Goal: Task Accomplishment & Management: Manage account settings

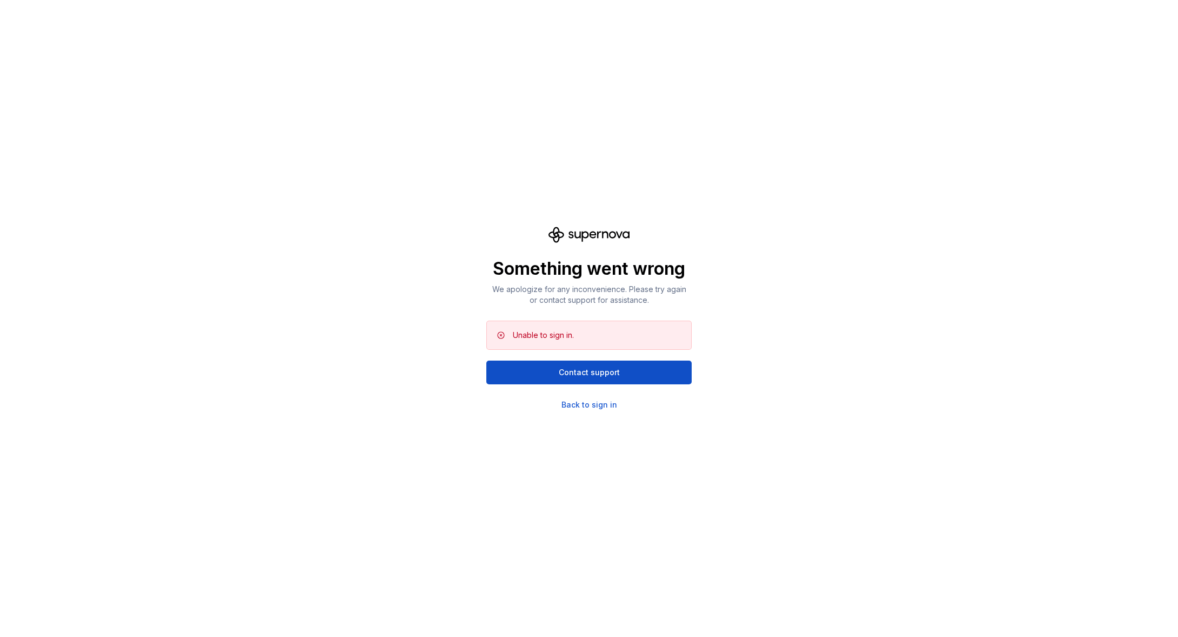
click at [200, 152] on div "Something went wrong We apologize for any inconvenience. Please try again or co…" at bounding box center [589, 318] width 1178 height 637
click at [573, 407] on div "Back to sign in" at bounding box center [589, 405] width 56 height 11
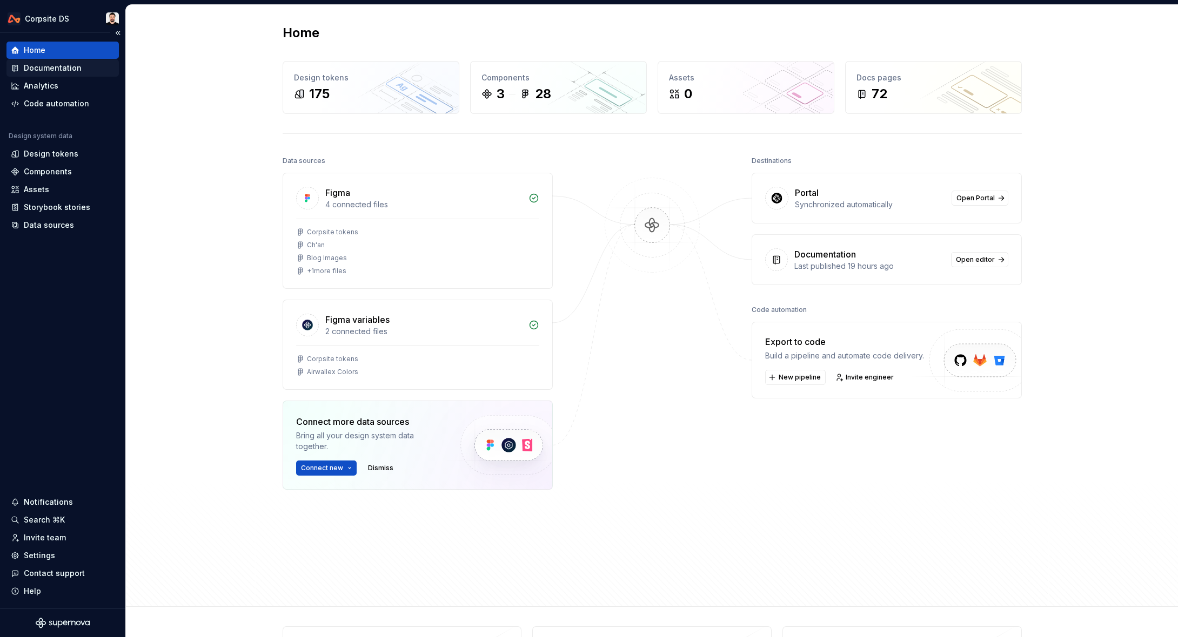
click at [66, 71] on div "Documentation" at bounding box center [53, 68] width 58 height 11
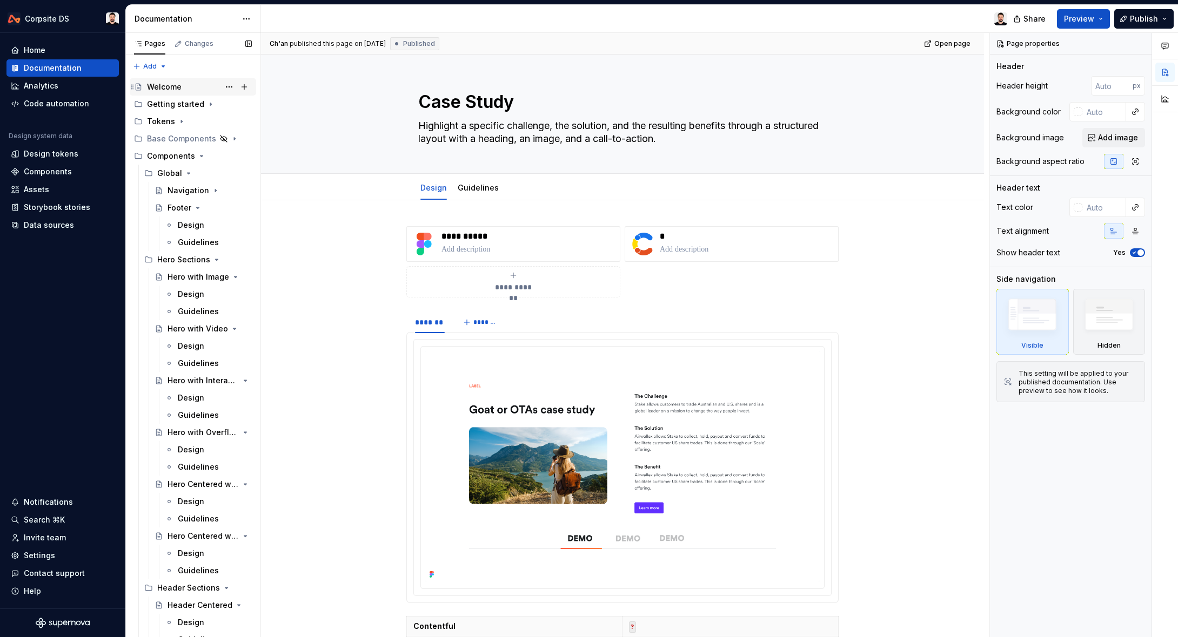
click at [170, 85] on div "Welcome" at bounding box center [164, 87] width 35 height 11
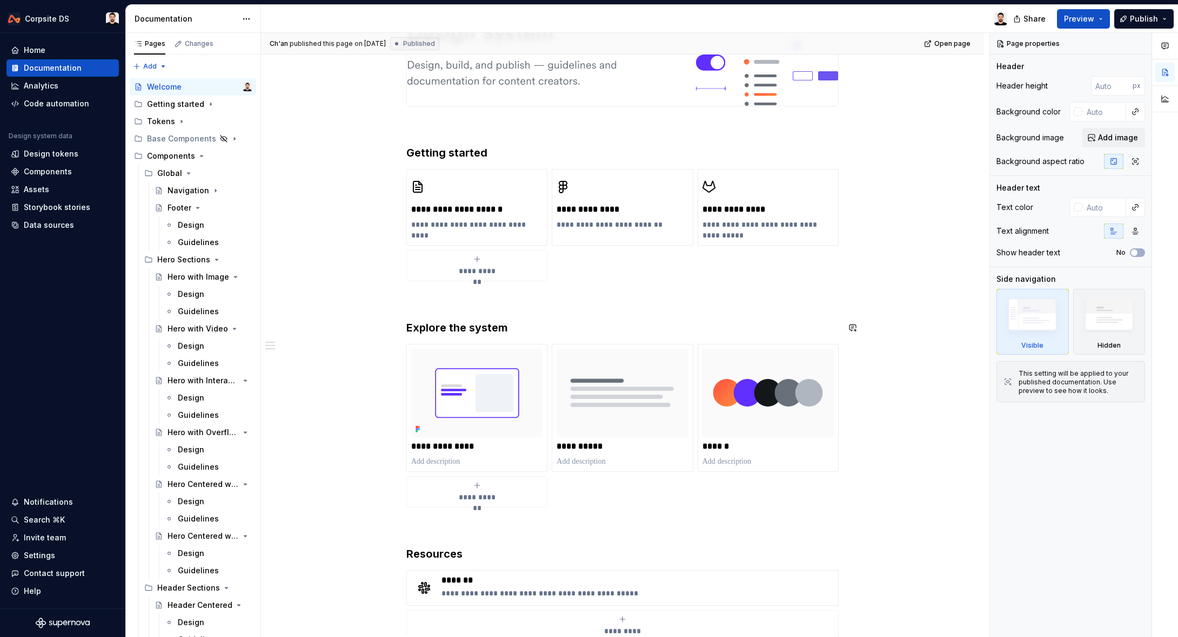
scroll to position [369, 0]
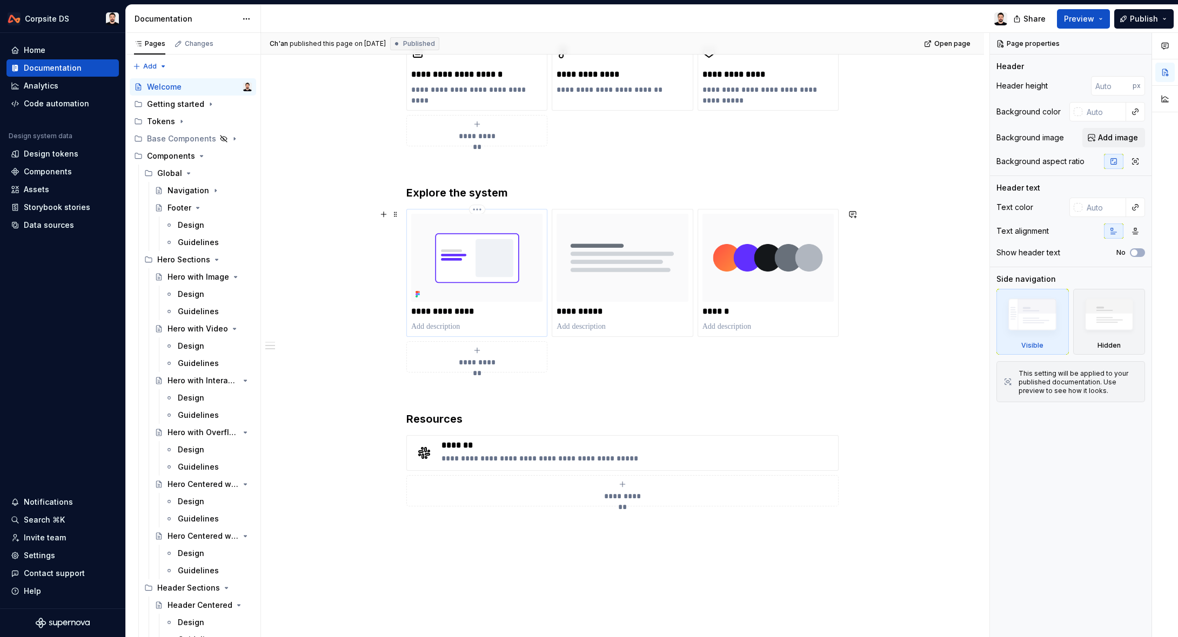
click at [463, 312] on p "**********" at bounding box center [476, 311] width 131 height 11
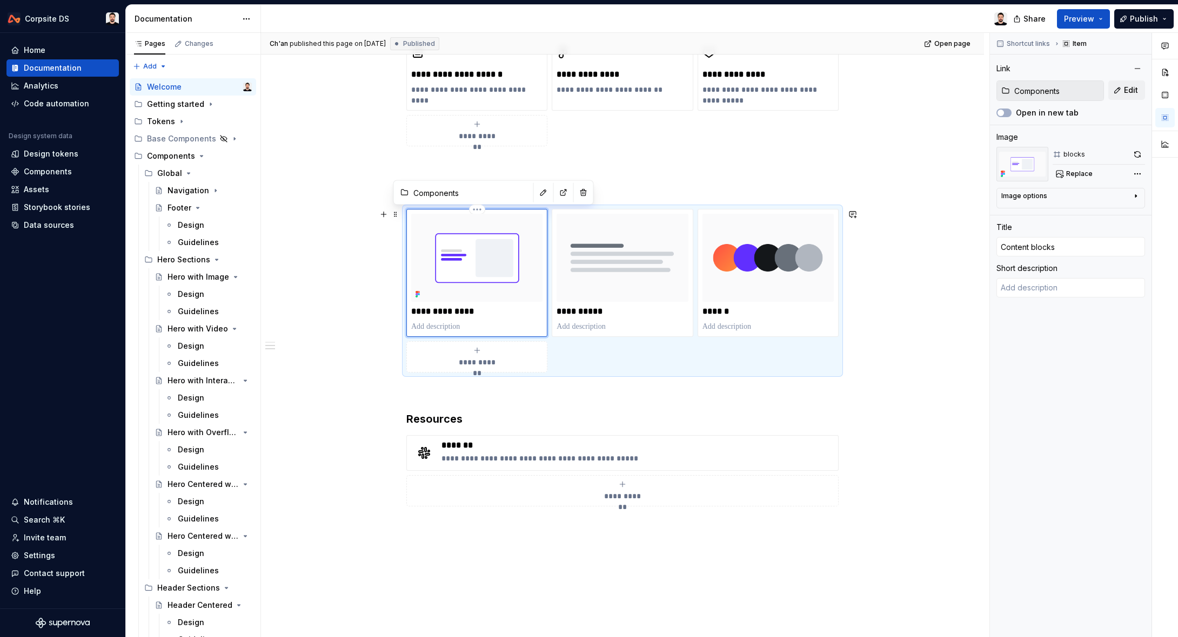
type textarea "*"
type input "Conten blocks"
type textarea "*"
type input "Conte blocks"
type textarea "*"
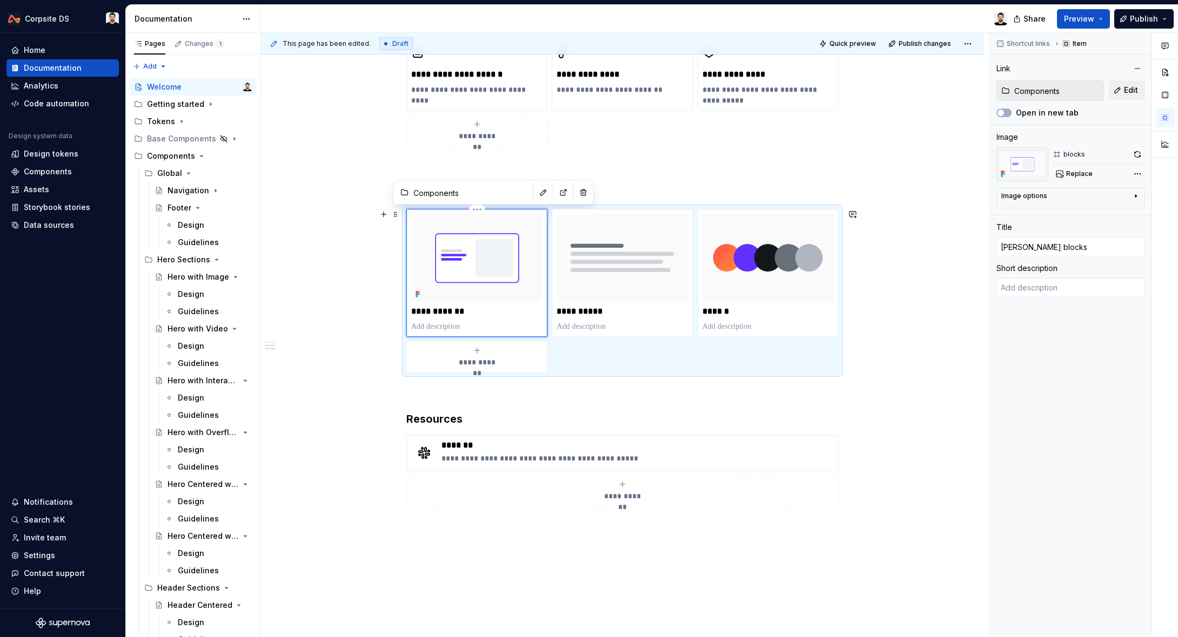
type input "Cont blocks"
type textarea "*"
type input "Con blocks"
type textarea "*"
type input "Co blocks"
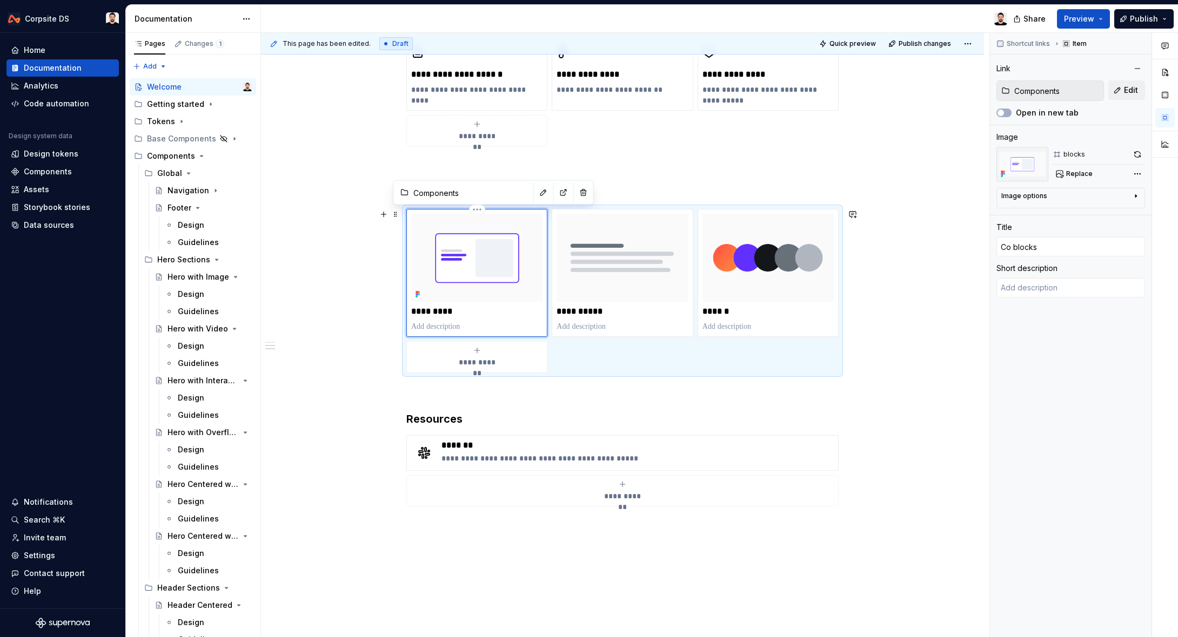
type textarea "*"
type input "Com blocks"
type textarea "*"
type input "Comp blocks"
type textarea "*"
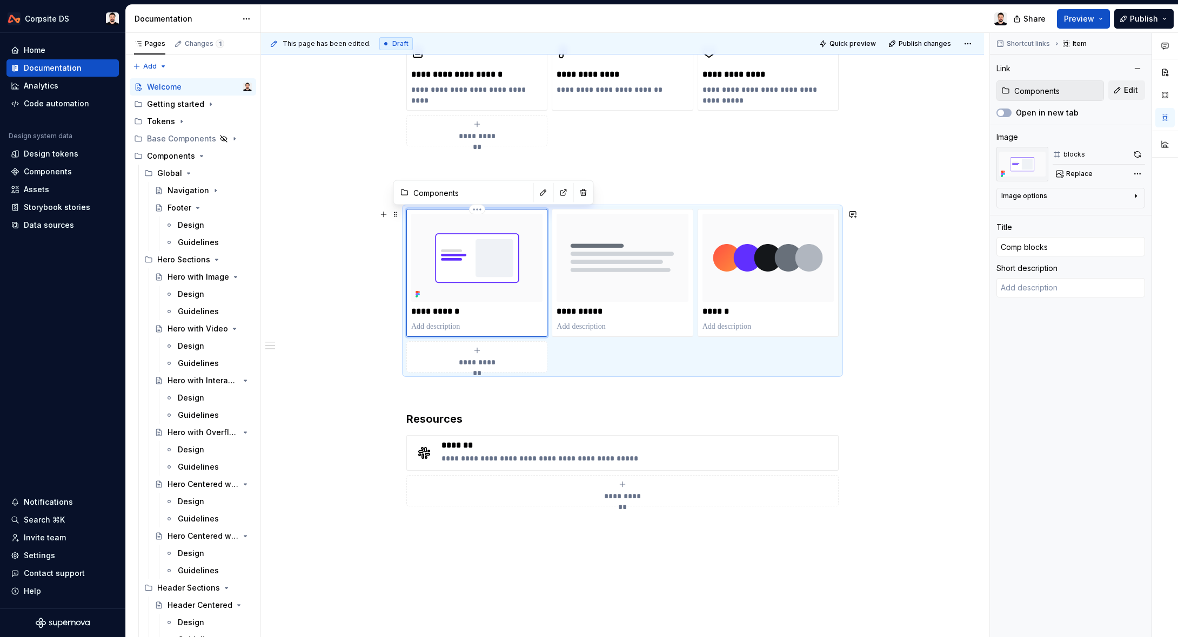
type input "Compo blocks"
type textarea "*"
type input "Compon blocks"
type textarea "*"
type input "Compone blocks"
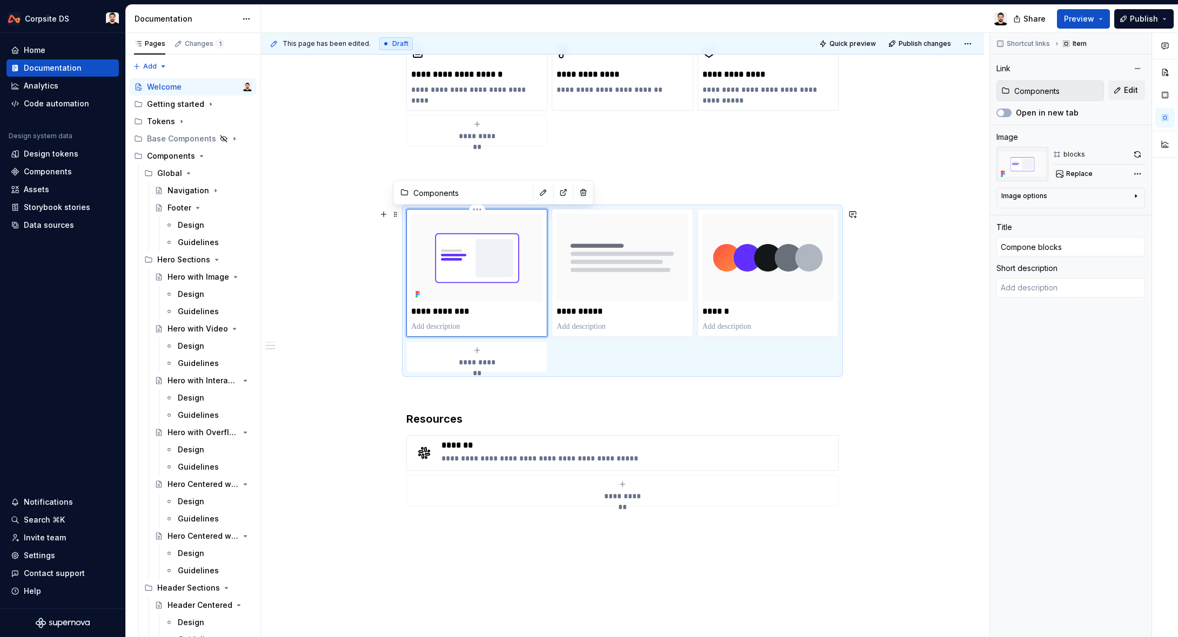
type textarea "*"
type input "Componen blocks"
type textarea "*"
type input "Component blocks"
click at [186, 159] on div "Components" at bounding box center [171, 156] width 48 height 11
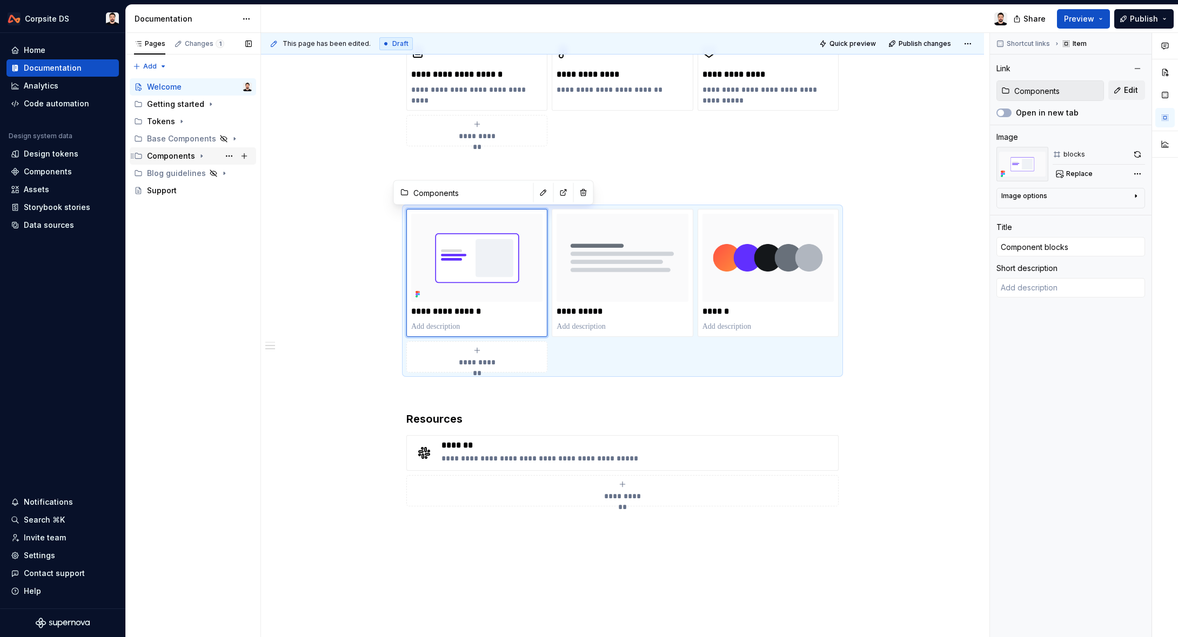
click at [186, 159] on div "Components" at bounding box center [171, 156] width 48 height 11
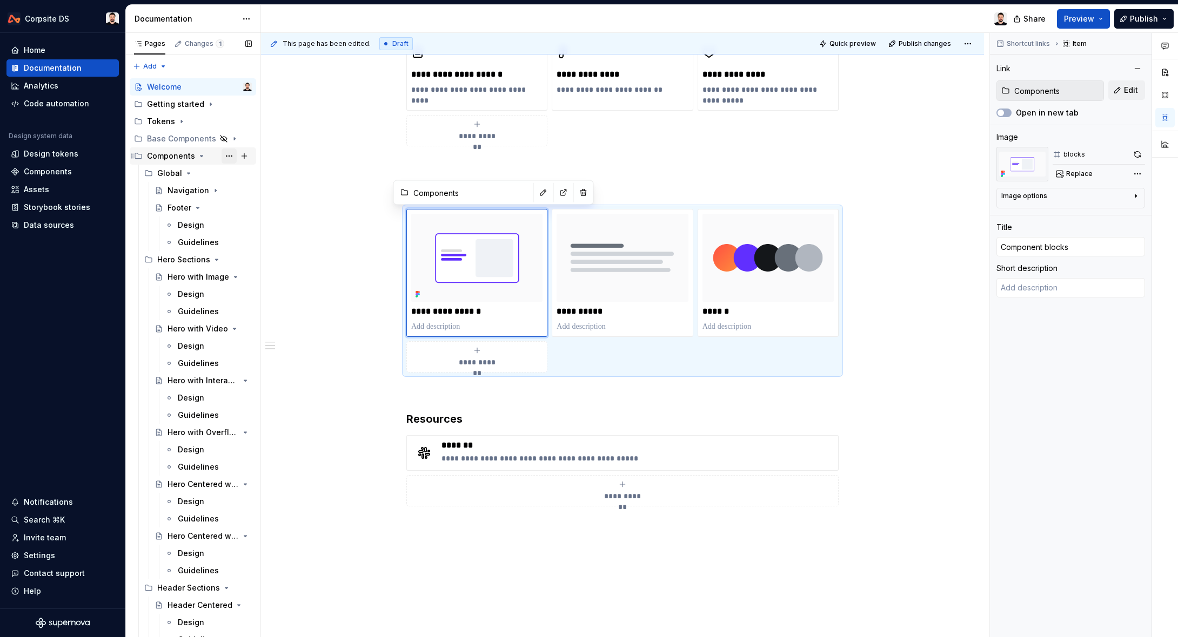
click at [226, 156] on button "Page tree" at bounding box center [228, 156] width 15 height 15
type textarea "*"
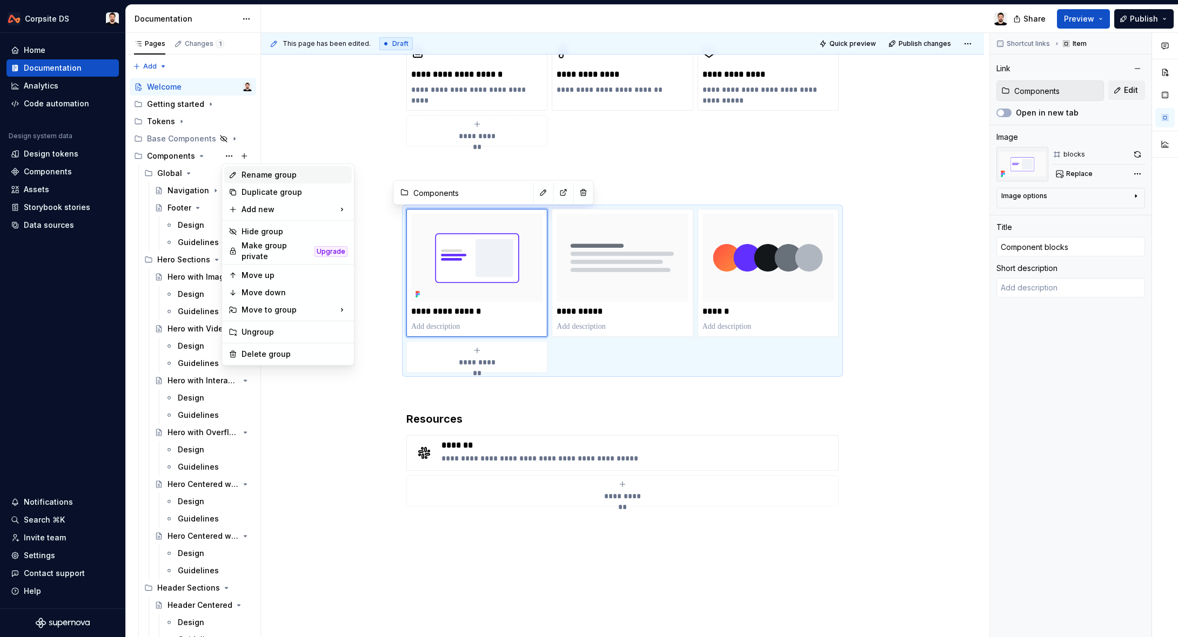
click at [283, 170] on div "Rename group" at bounding box center [294, 175] width 106 height 11
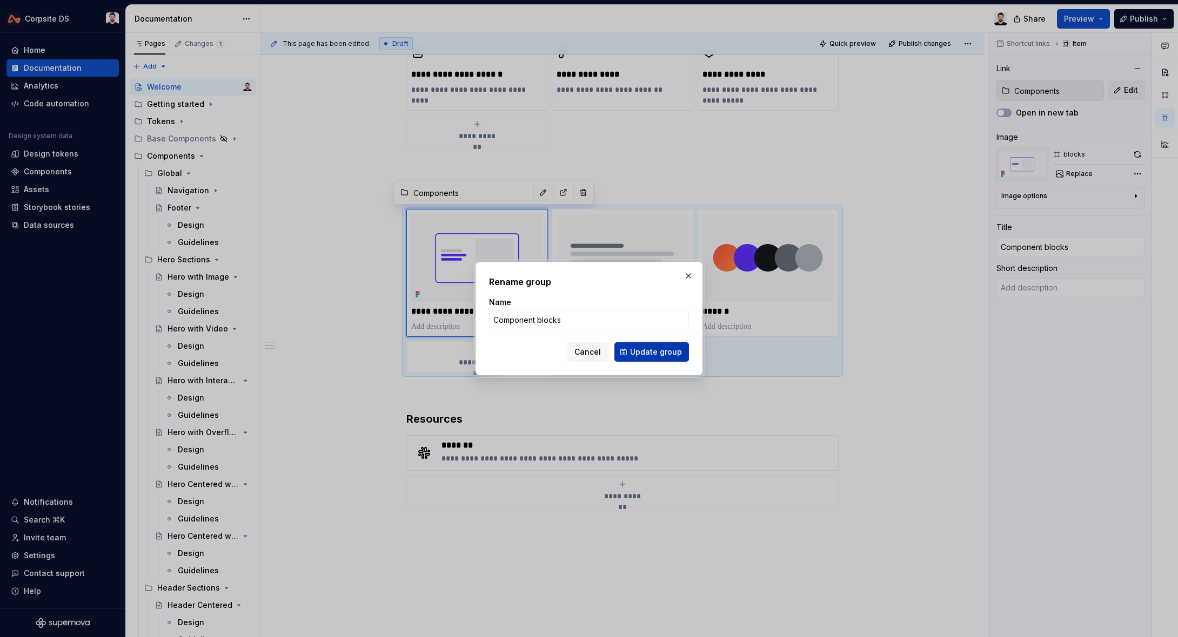
type input "Component blocks"
click at [630, 348] on button "Update group" at bounding box center [651, 351] width 75 height 19
type textarea "*"
type input "Component blocks"
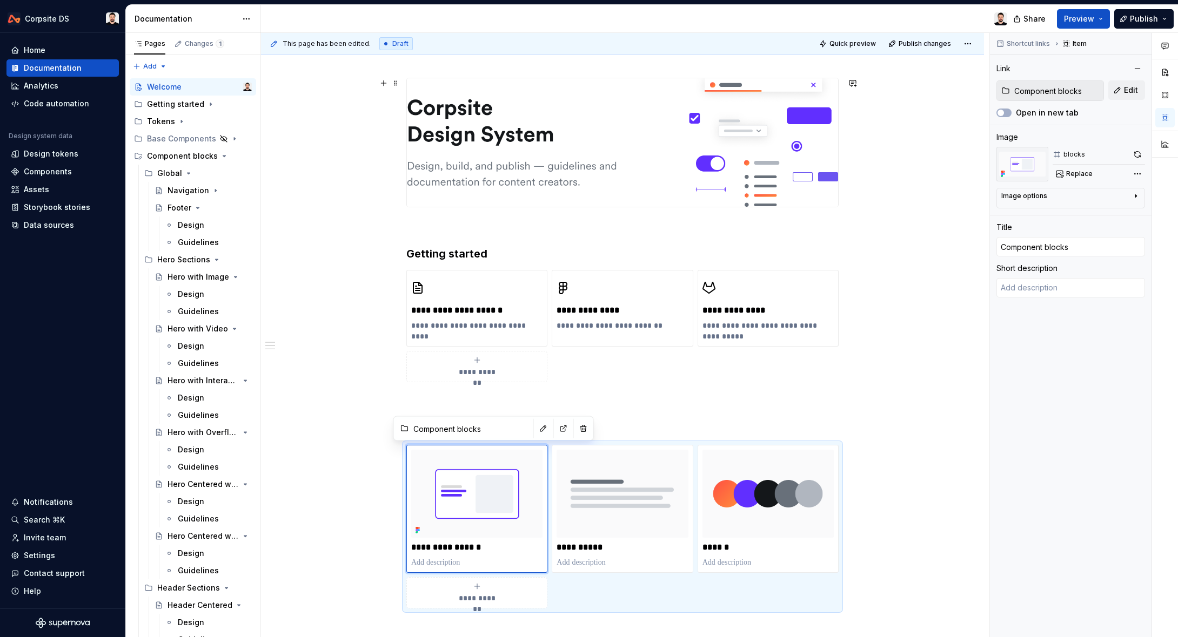
scroll to position [0, 0]
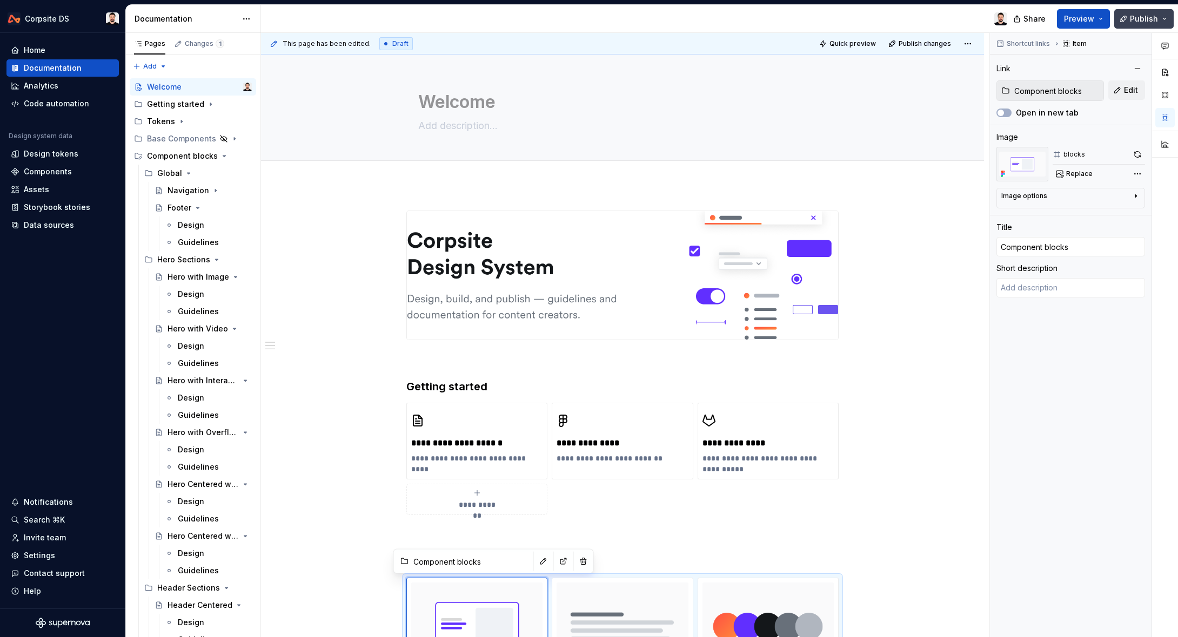
click at [1131, 21] on button "Publish" at bounding box center [1143, 18] width 59 height 19
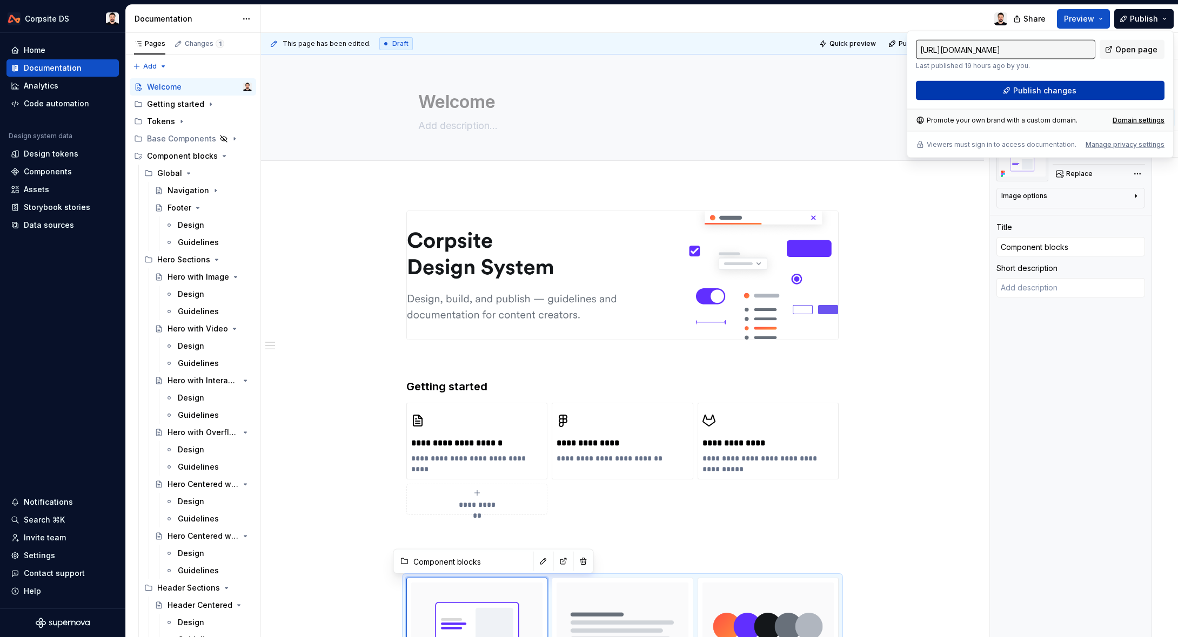
click at [1005, 88] on button "Publish changes" at bounding box center [1040, 90] width 248 height 19
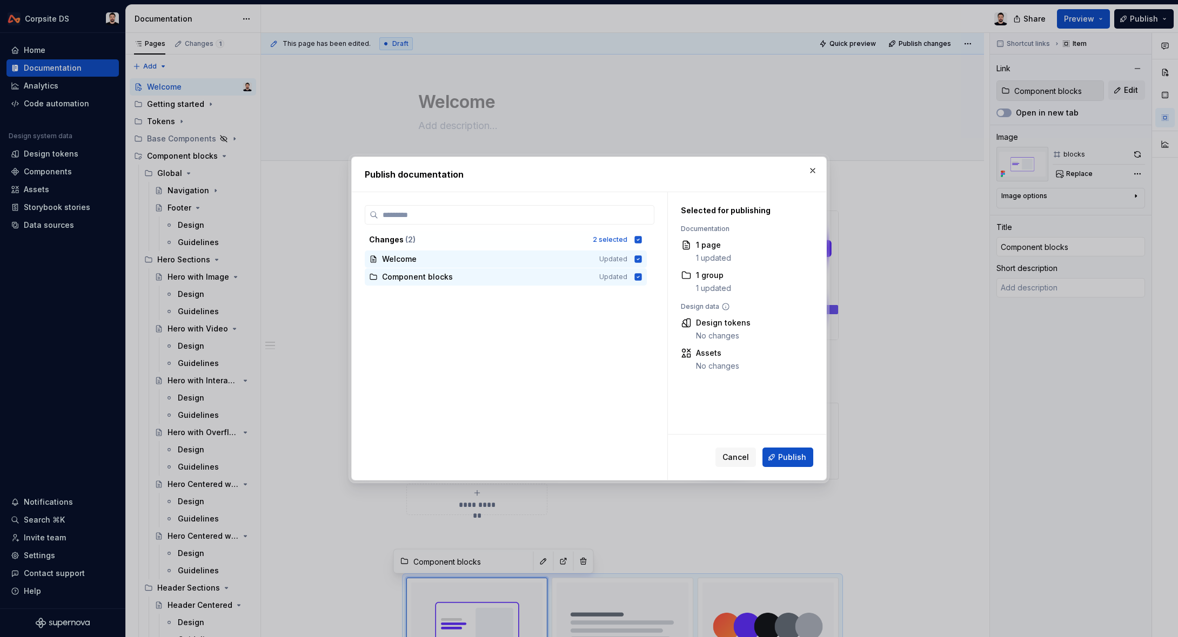
click at [781, 461] on span "Publish" at bounding box center [792, 457] width 28 height 11
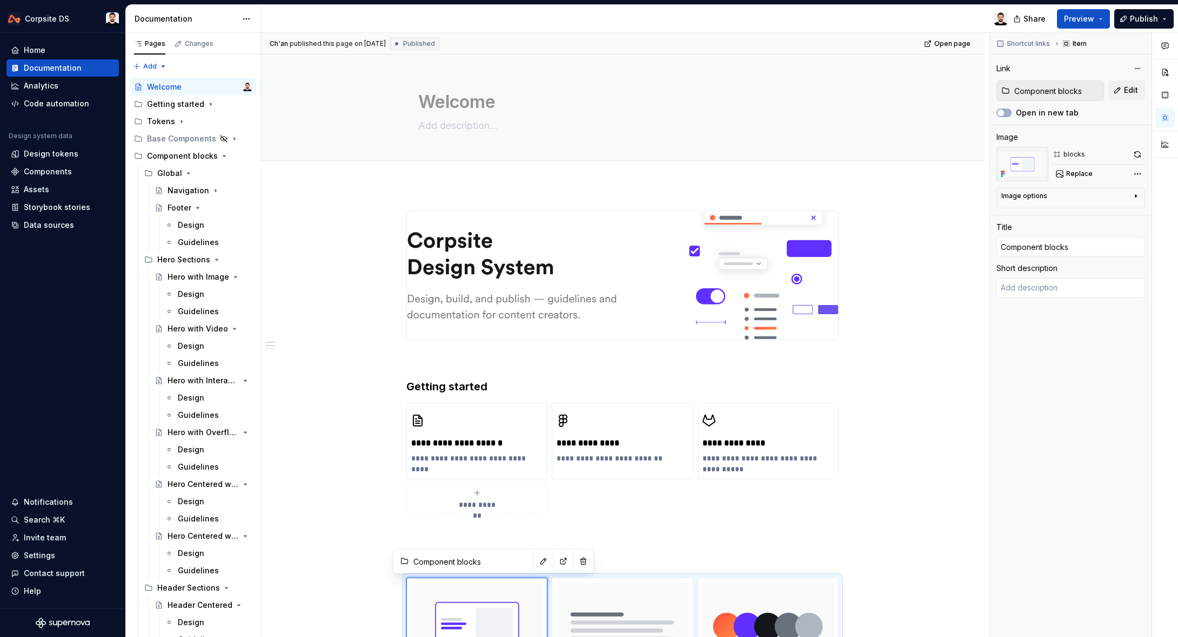
click at [974, 9] on div at bounding box center [638, 19] width 755 height 28
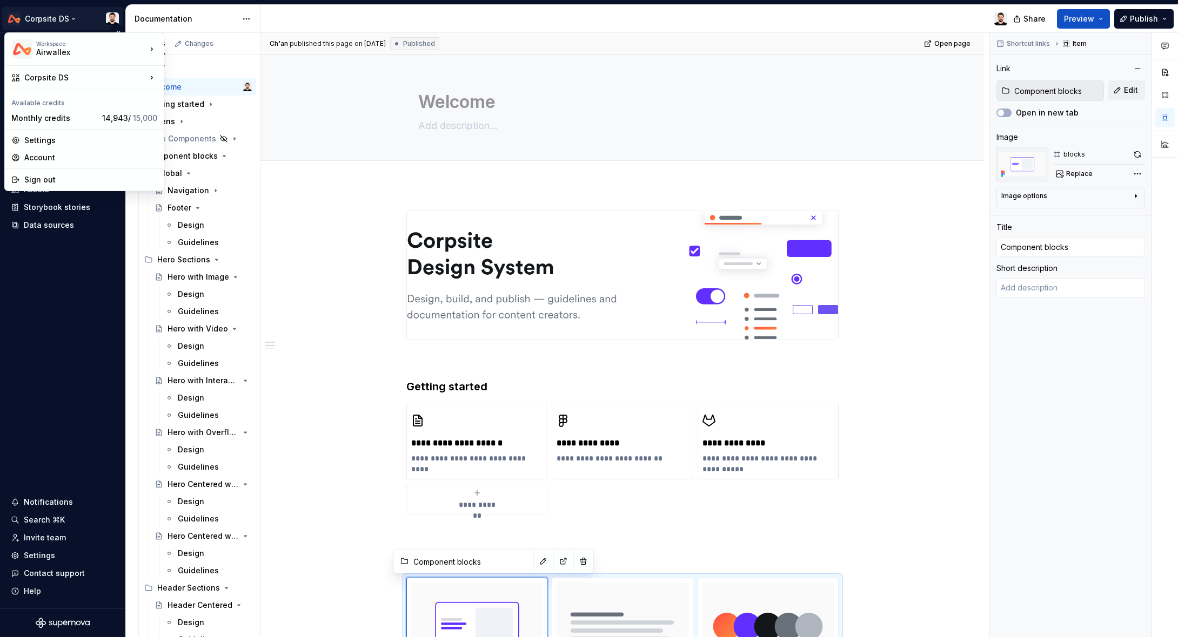
click at [55, 16] on html "Corpsite DS Home Documentation Analytics Code automation Design system data Des…" at bounding box center [589, 318] width 1178 height 637
click at [247, 116] on div "Design Language" at bounding box center [227, 116] width 93 height 11
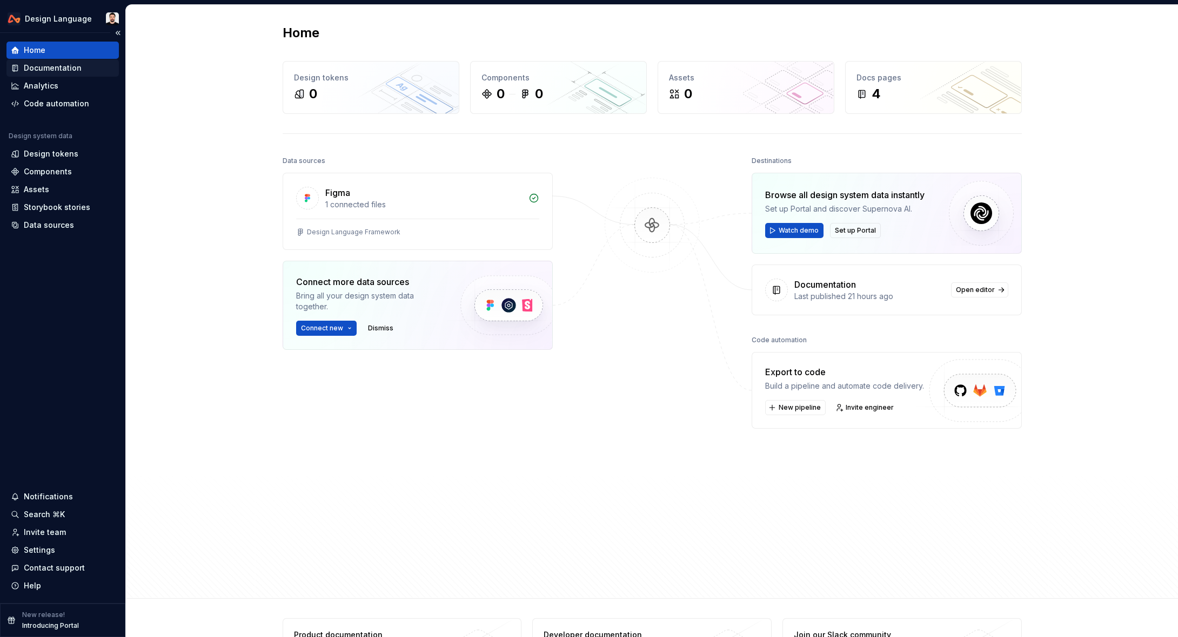
click at [63, 66] on div "Documentation" at bounding box center [53, 68] width 58 height 11
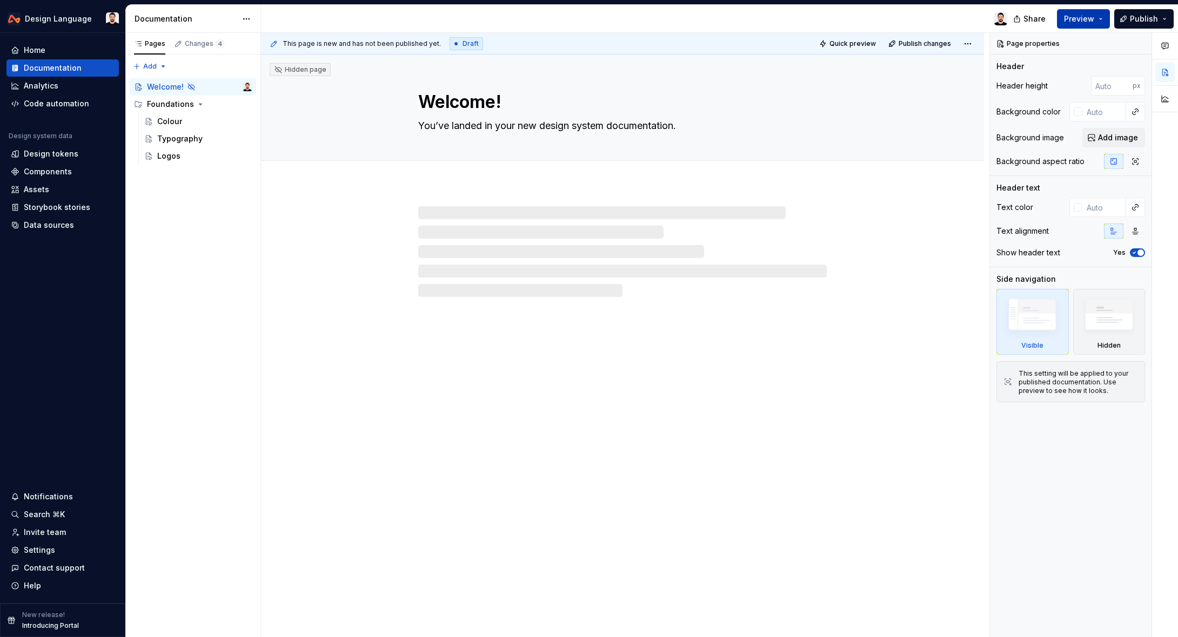
click at [1103, 19] on button "Preview" at bounding box center [1083, 18] width 53 height 19
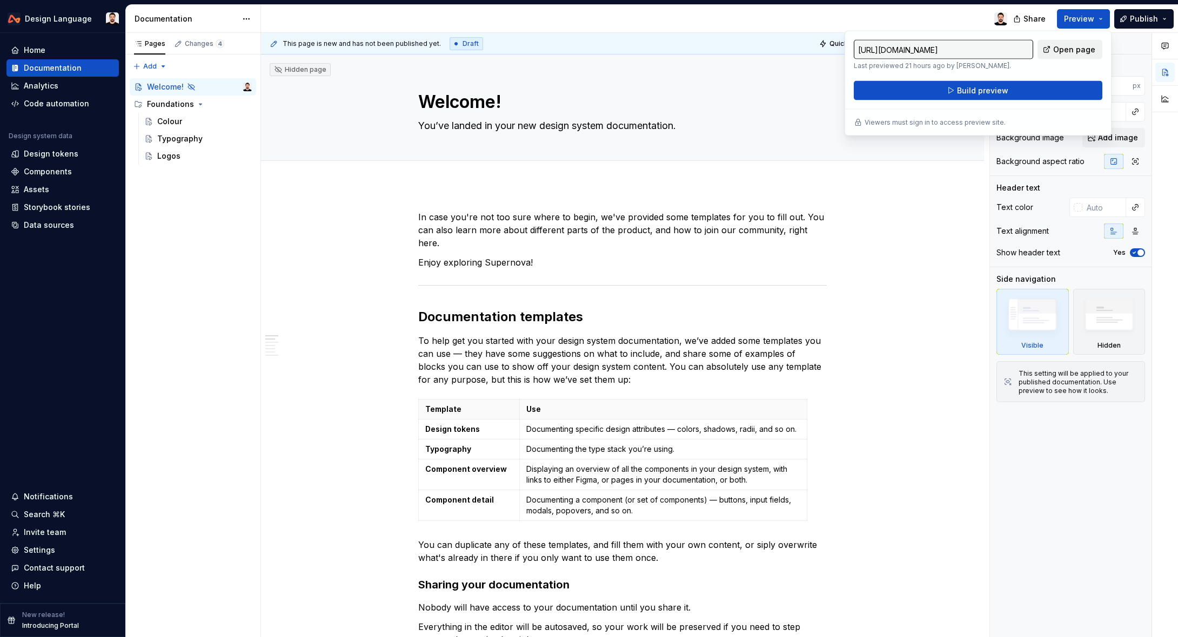
click at [1081, 50] on span "Open page" at bounding box center [1074, 49] width 42 height 11
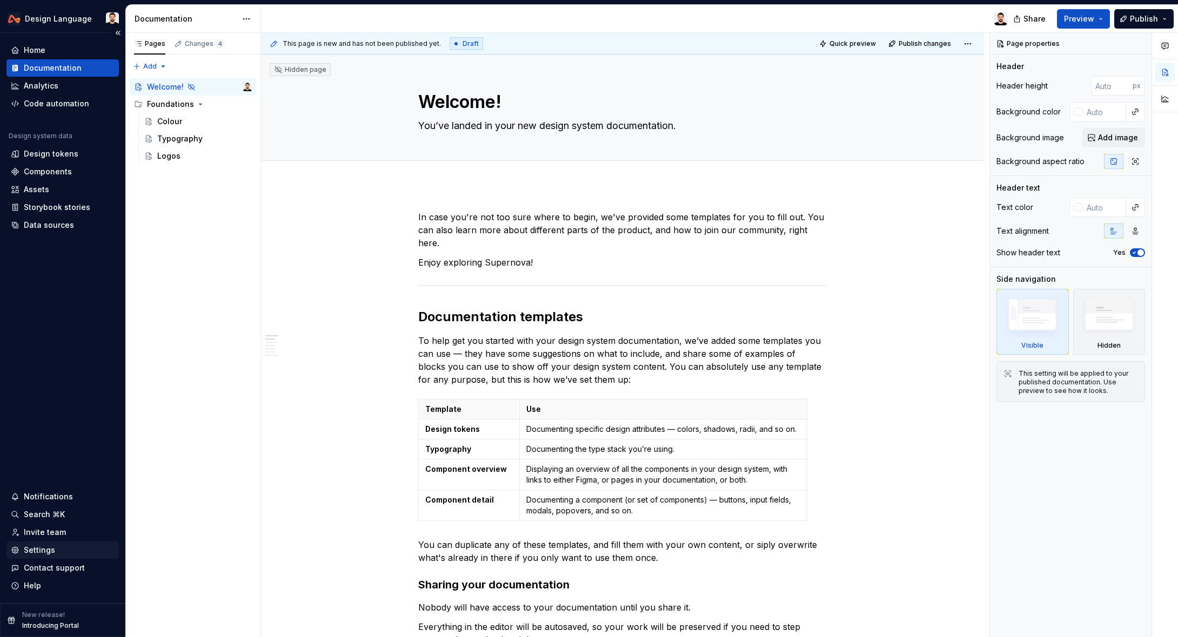
click at [26, 545] on div "Settings" at bounding box center [39, 550] width 31 height 11
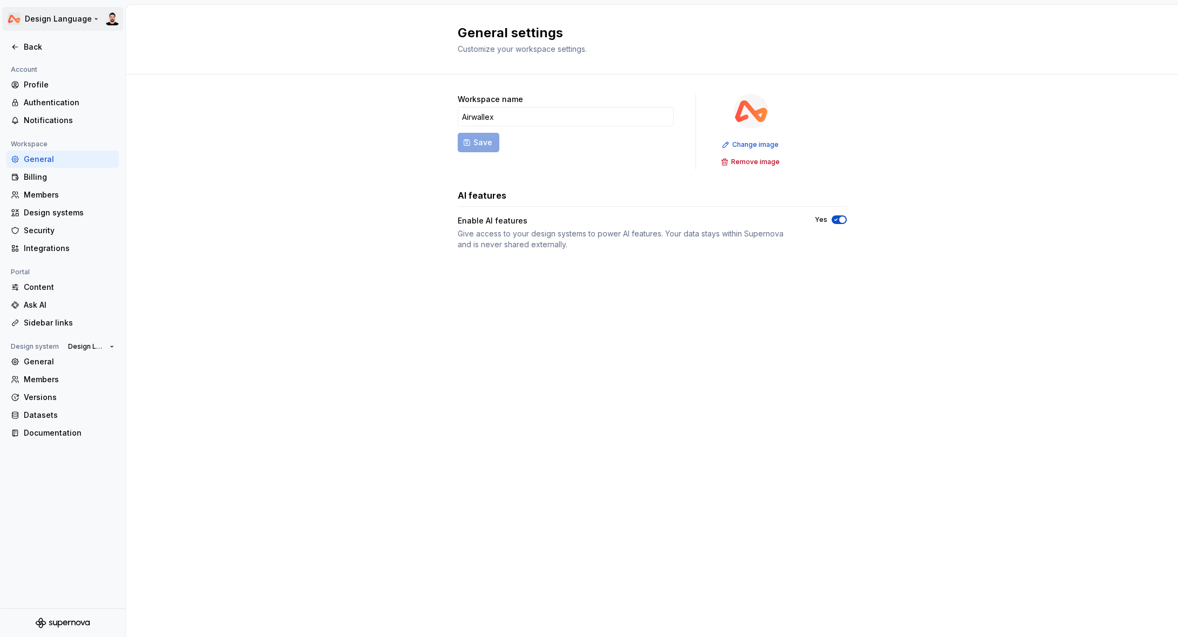
click at [52, 22] on html "Design Language Back Account Profile Authentication Notifications Workspace Gen…" at bounding box center [589, 318] width 1178 height 637
drag, startPoint x: 299, startPoint y: 74, endPoint x: 105, endPoint y: 40, distance: 196.3
click at [296, 74] on html "Design Language Back Account Profile Authentication Notifications Workspace Gen…" at bounding box center [589, 318] width 1178 height 637
click at [32, 45] on div "Back" at bounding box center [69, 47] width 91 height 11
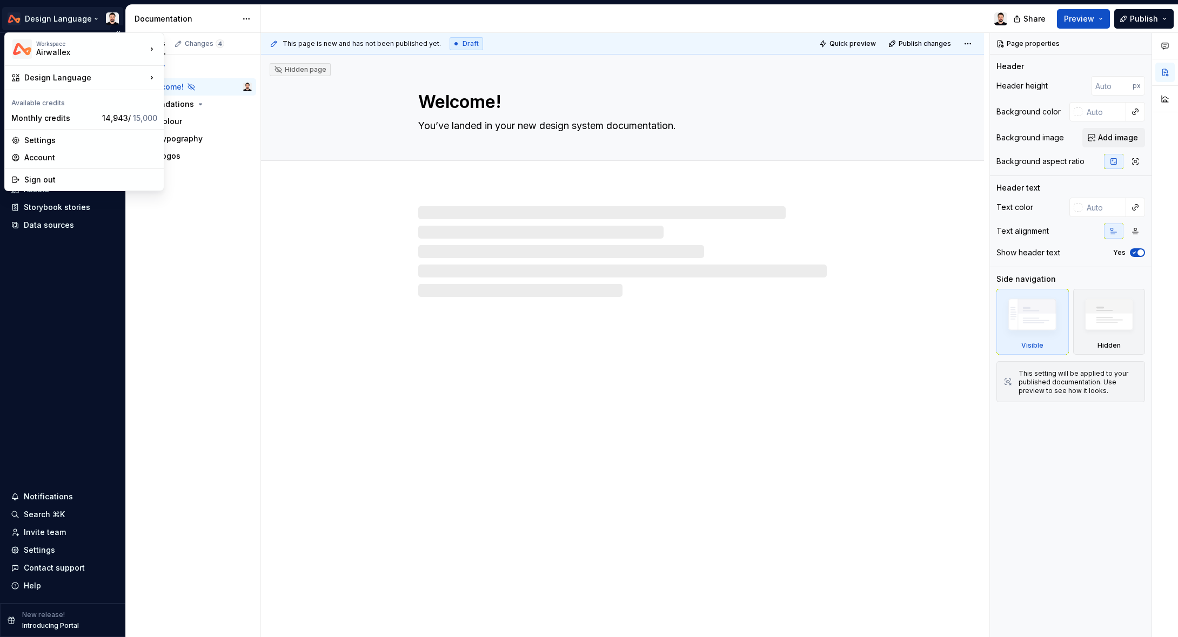
click at [88, 18] on html "Design Language Home Documentation Analytics Code automation Design system data…" at bounding box center [589, 318] width 1178 height 637
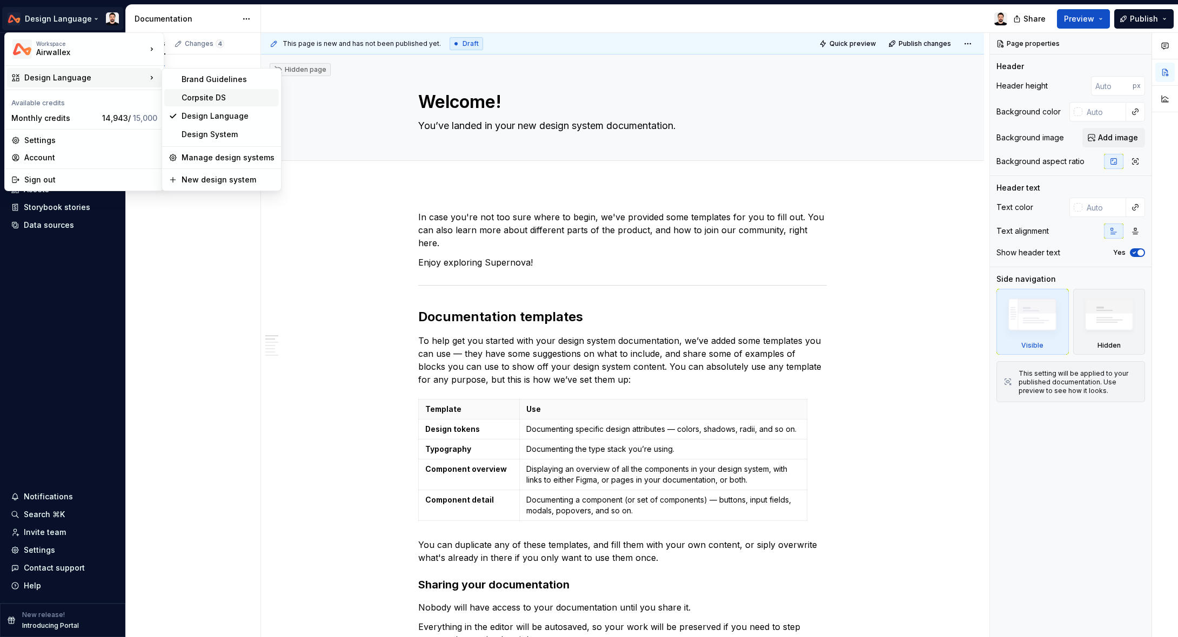
click at [229, 102] on div "Corpsite DS" at bounding box center [227, 97] width 93 height 11
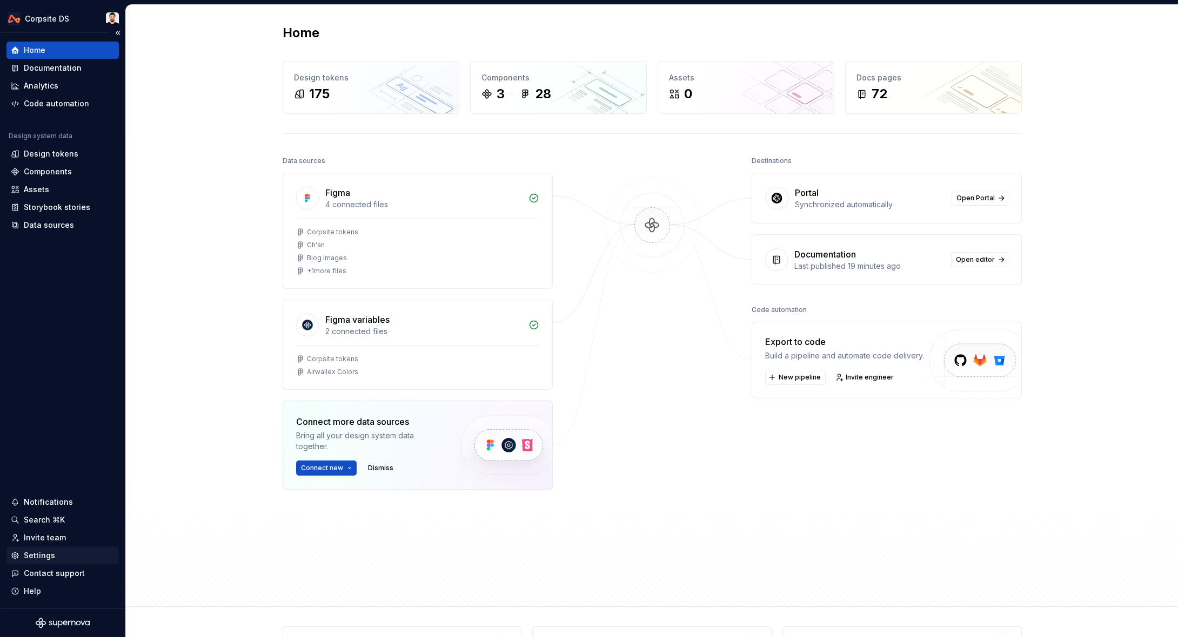
click at [65, 551] on div "Settings" at bounding box center [63, 555] width 104 height 11
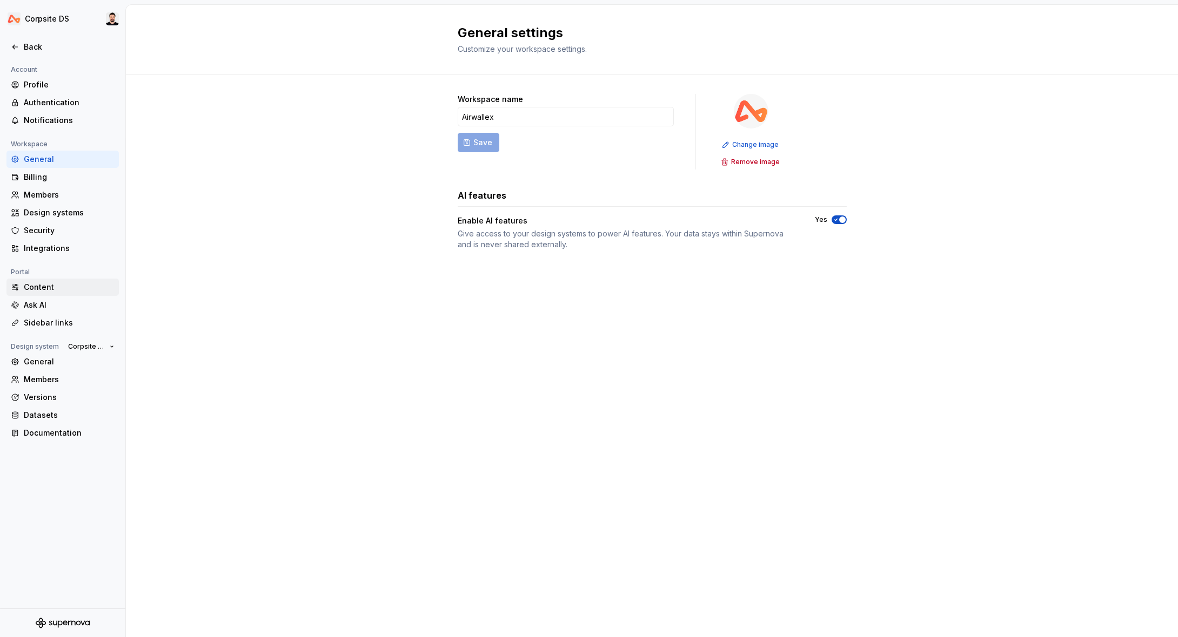
click at [50, 290] on div "Content" at bounding box center [69, 287] width 91 height 11
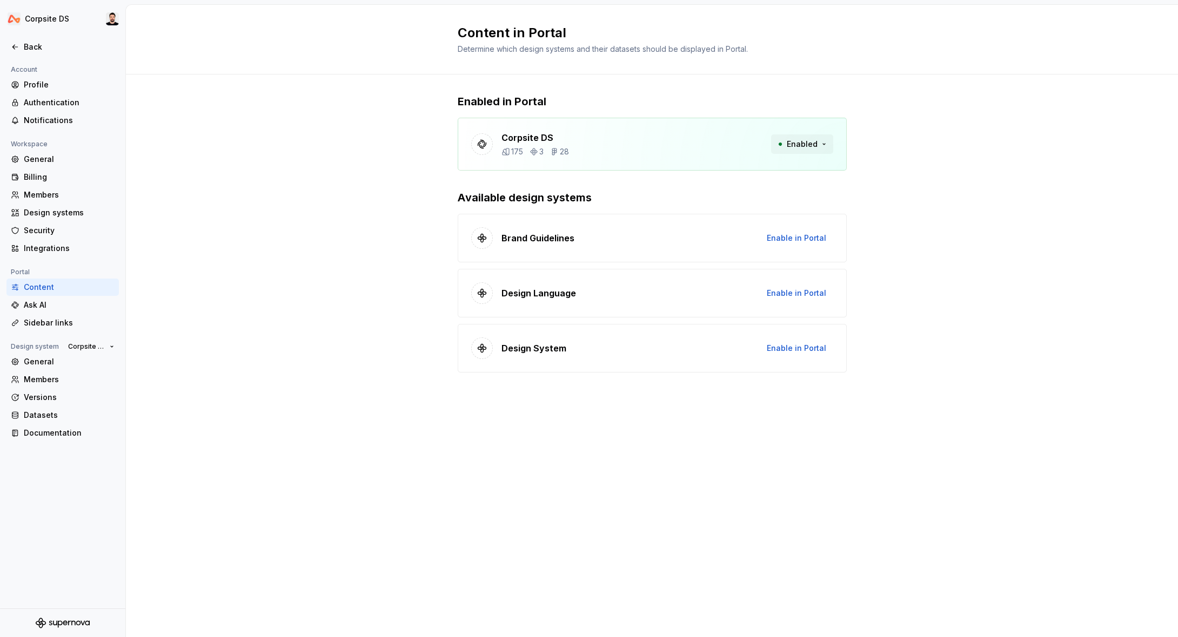
click at [824, 140] on button "Enabled" at bounding box center [802, 143] width 62 height 19
drag, startPoint x: 923, startPoint y: 125, endPoint x: 899, endPoint y: 123, distance: 23.9
click at [923, 125] on div "Enabled in Portal Corpsite DS 175 3 28 Enabled Available design systems Brand G…" at bounding box center [652, 244] width 1052 height 339
click at [849, 94] on div "Enabled in Portal Corpsite DS 175 3 28 Enabled Available design systems Brand G…" at bounding box center [652, 244] width 1052 height 339
click at [39, 304] on div "Ask AI" at bounding box center [69, 305] width 91 height 11
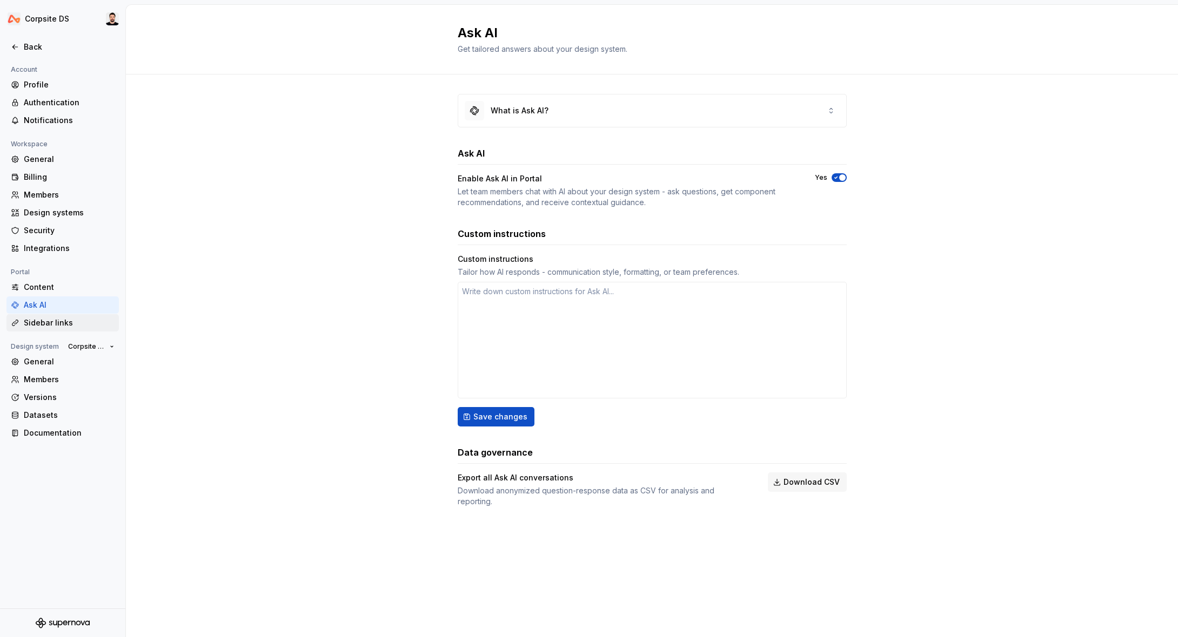
click at [78, 326] on div "Sidebar links" at bounding box center [69, 323] width 91 height 11
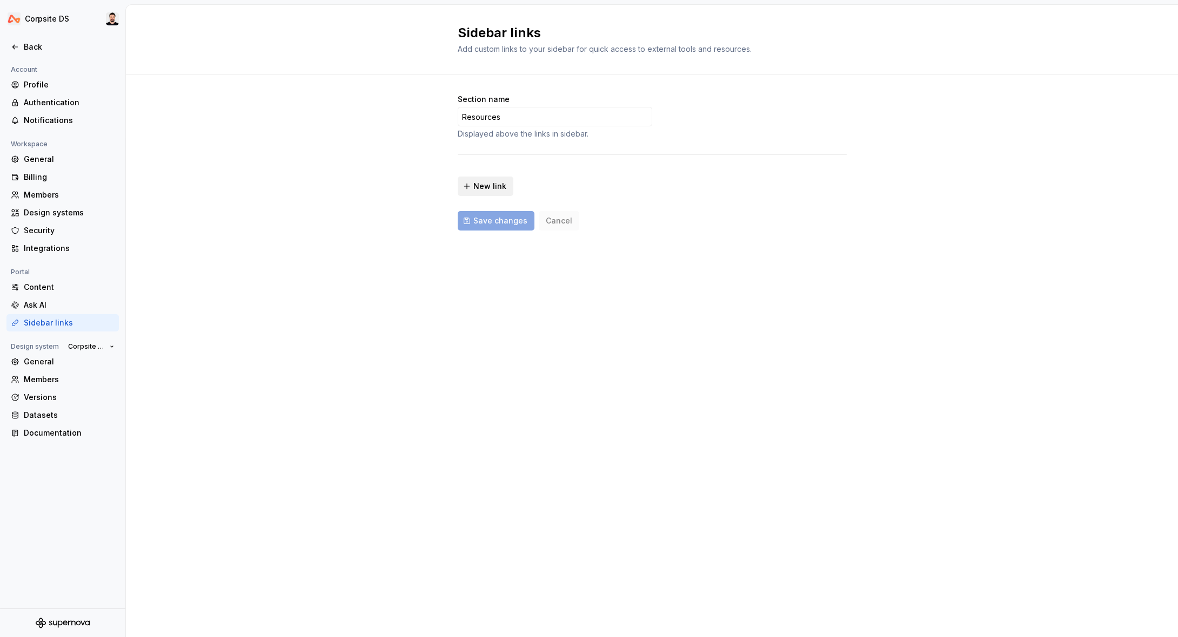
click at [484, 188] on span "New link" at bounding box center [489, 186] width 33 height 11
click at [837, 184] on button "button" at bounding box center [840, 179] width 19 height 19
click at [885, 98] on div "Section name Resources Displayed above the links in sidebar. New link Save chan…" at bounding box center [652, 173] width 1052 height 197
click at [112, 348] on button "Corpsite DS" at bounding box center [91, 346] width 56 height 15
click at [211, 310] on div "Sidebar links Add custom links to your sidebar for quick access to external too…" at bounding box center [652, 321] width 1052 height 633
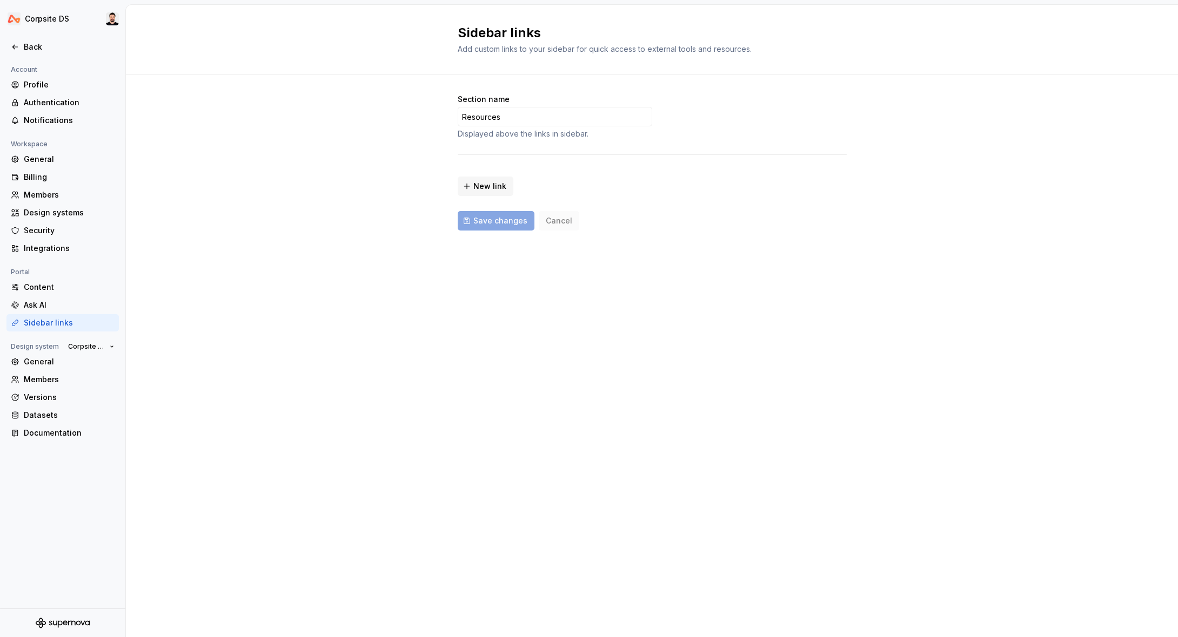
click at [423, 88] on div "Section name Resources Displayed above the links in sidebar. New link Save chan…" at bounding box center [652, 173] width 1052 height 197
click at [60, 362] on div "General" at bounding box center [69, 362] width 91 height 11
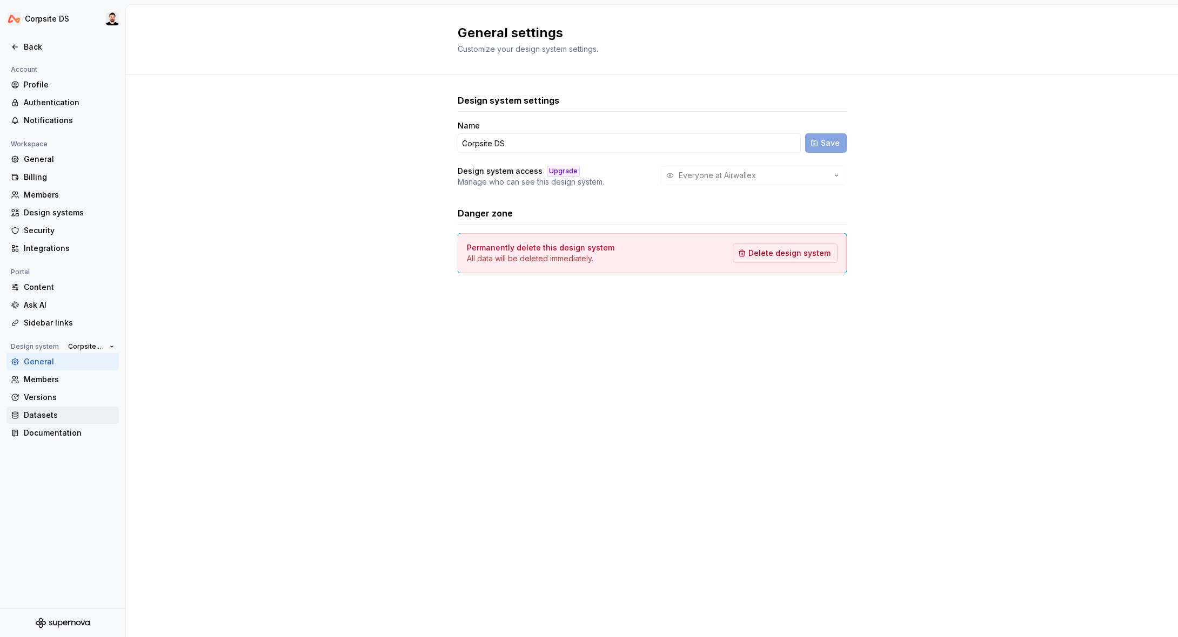
click at [65, 419] on div "Datasets" at bounding box center [69, 415] width 91 height 11
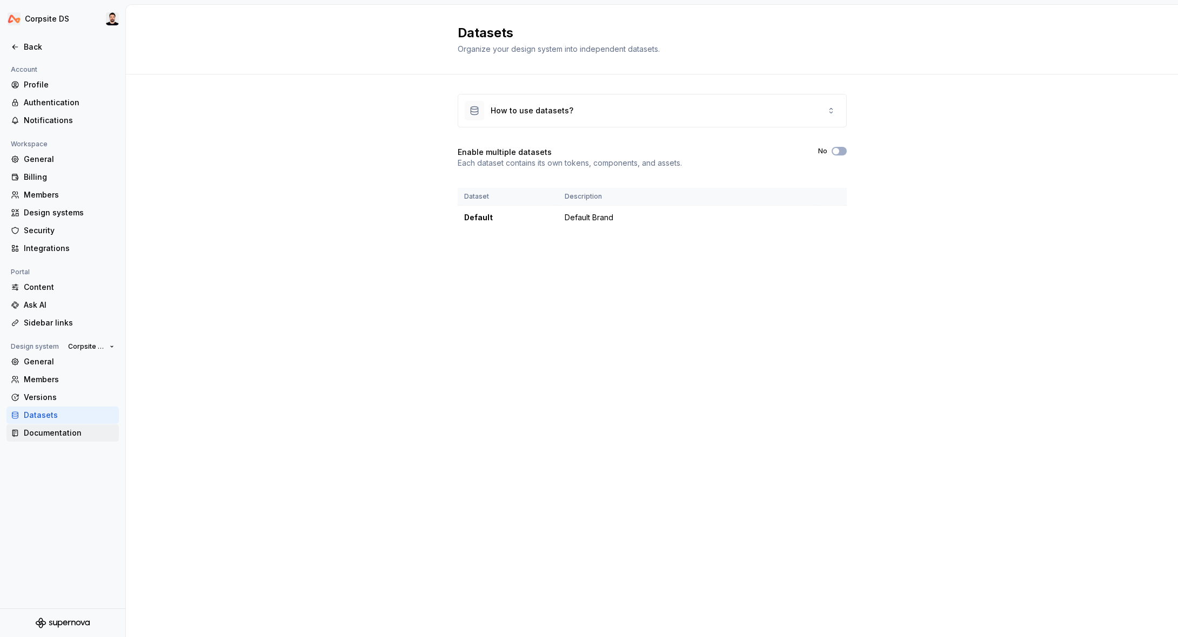
click at [78, 429] on div "Documentation" at bounding box center [69, 433] width 91 height 11
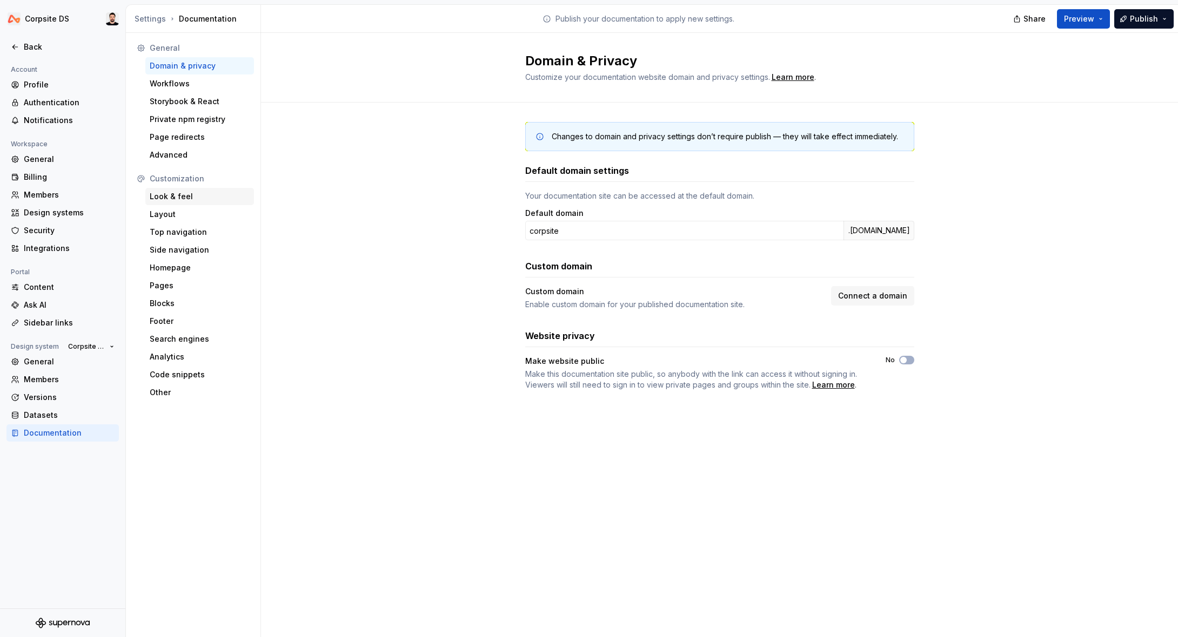
click at [200, 199] on div "Look & feel" at bounding box center [200, 196] width 100 height 11
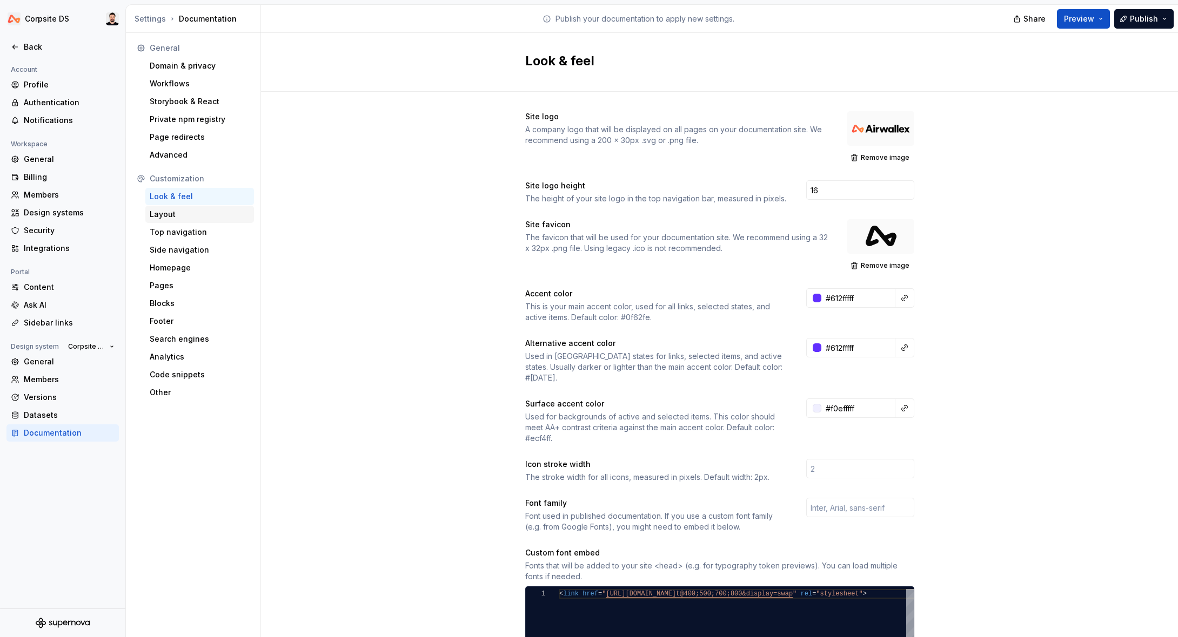
click at [183, 218] on div "Layout" at bounding box center [200, 214] width 100 height 11
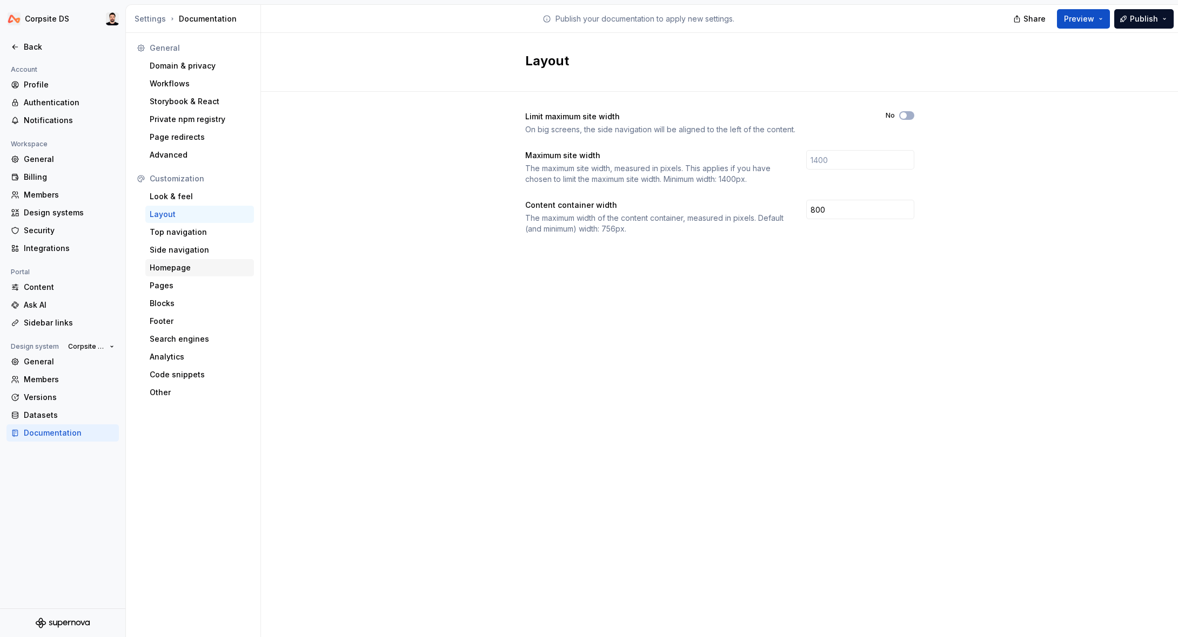
click at [213, 266] on div "Homepage" at bounding box center [200, 268] width 100 height 11
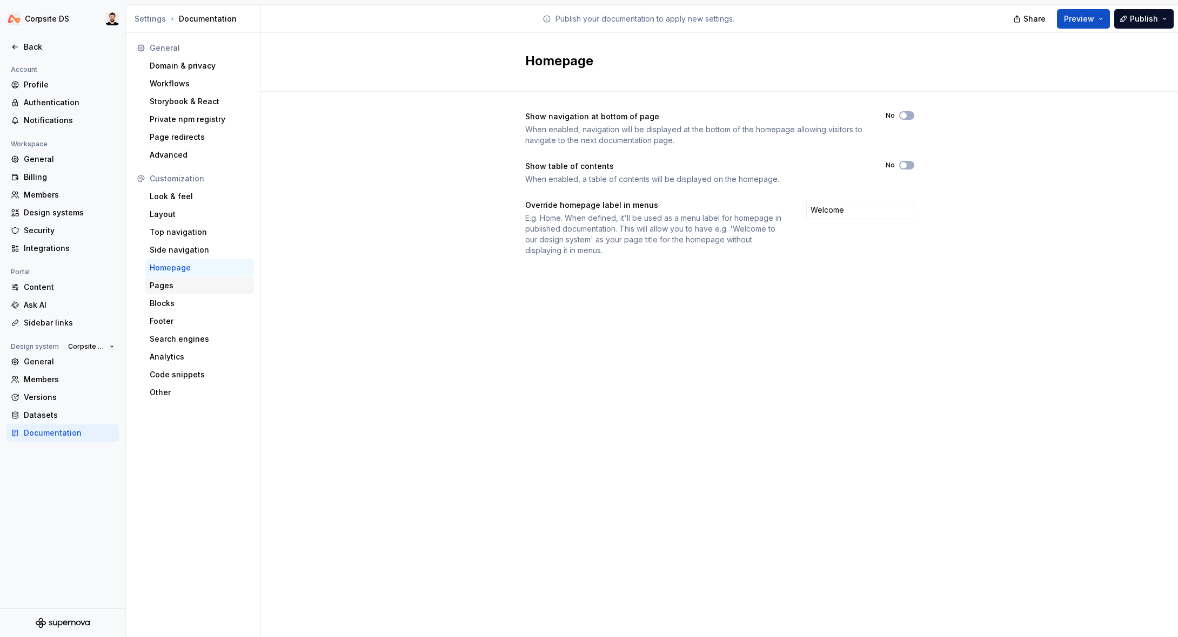
click at [212, 286] on div "Pages" at bounding box center [200, 285] width 100 height 11
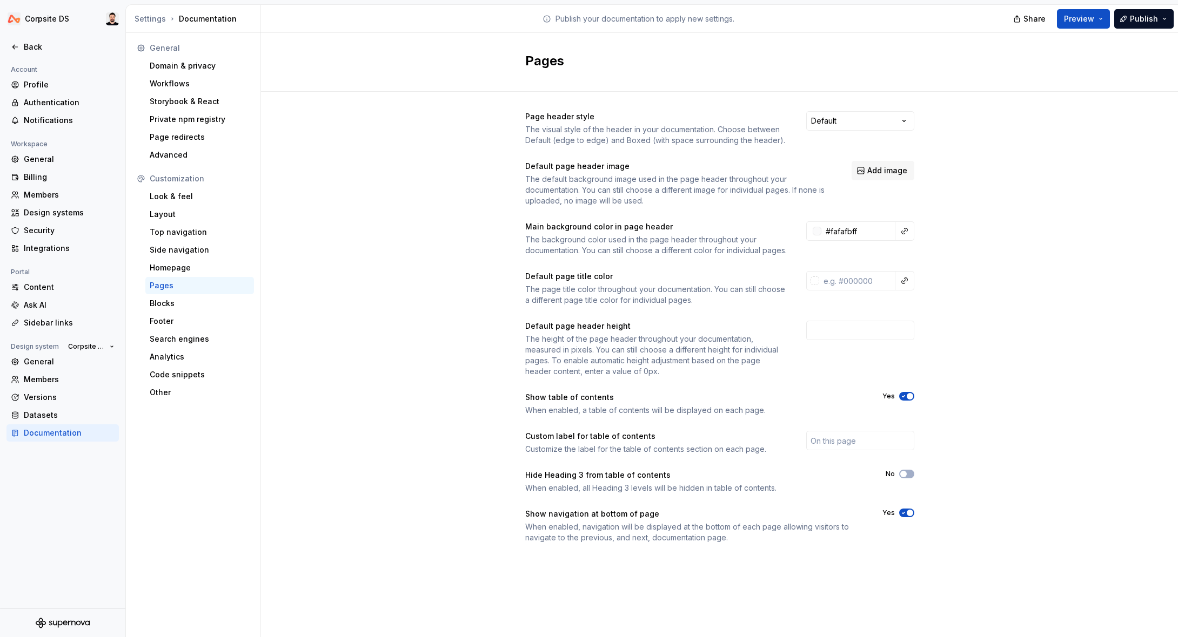
click at [909, 516] on span "button" at bounding box center [909, 513] width 6 height 6
click at [51, 22] on html "Corpsite DS Back Account Profile Authentication Notifications Workspace General…" at bounding box center [589, 318] width 1178 height 637
click at [298, 59] on html "Corpsite DS Back Account Profile Authentication Notifications Workspace General…" at bounding box center [589, 318] width 1178 height 637
click at [18, 44] on icon at bounding box center [15, 47] width 9 height 9
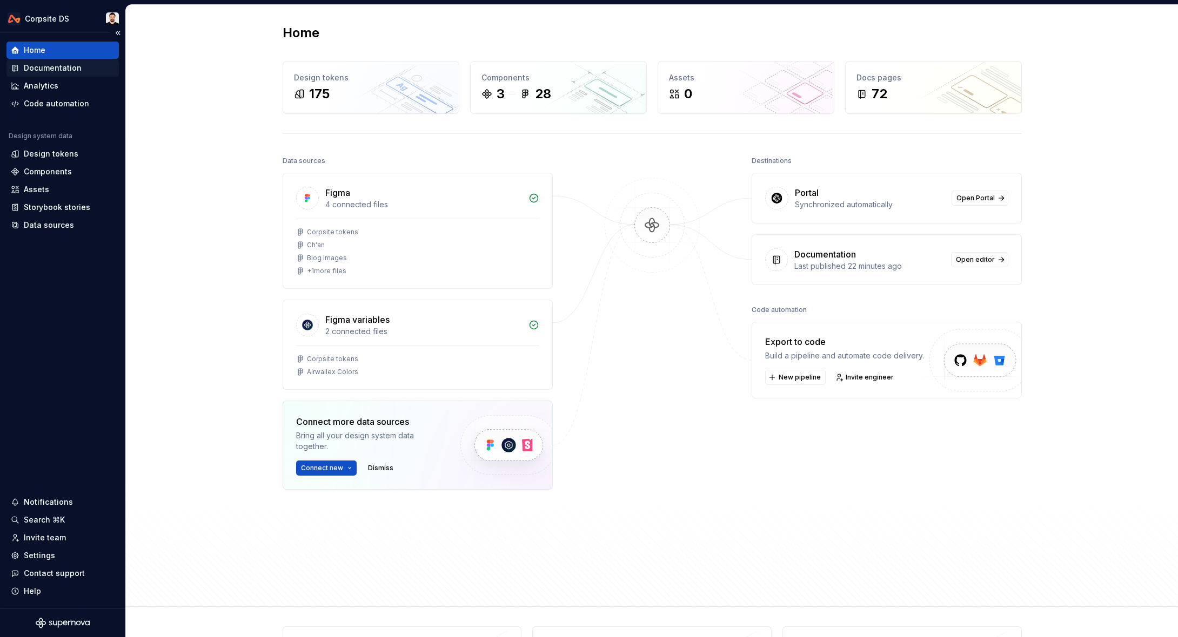
click at [42, 69] on div "Documentation" at bounding box center [53, 68] width 58 height 11
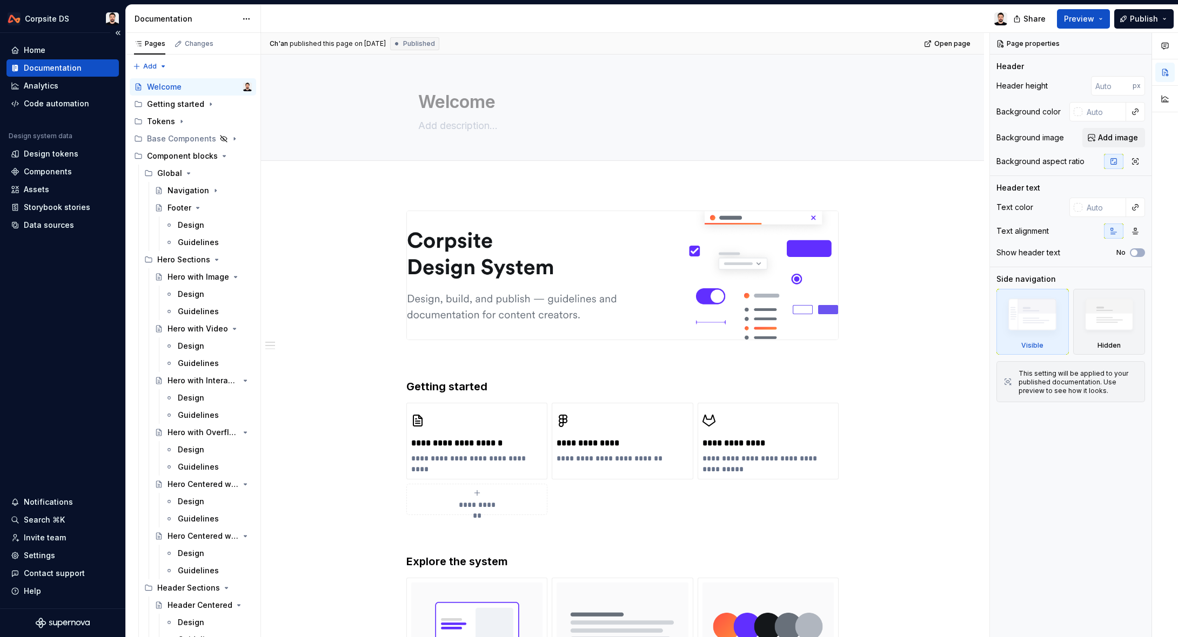
type textarea "*"
